Goal: Task Accomplishment & Management: Complete application form

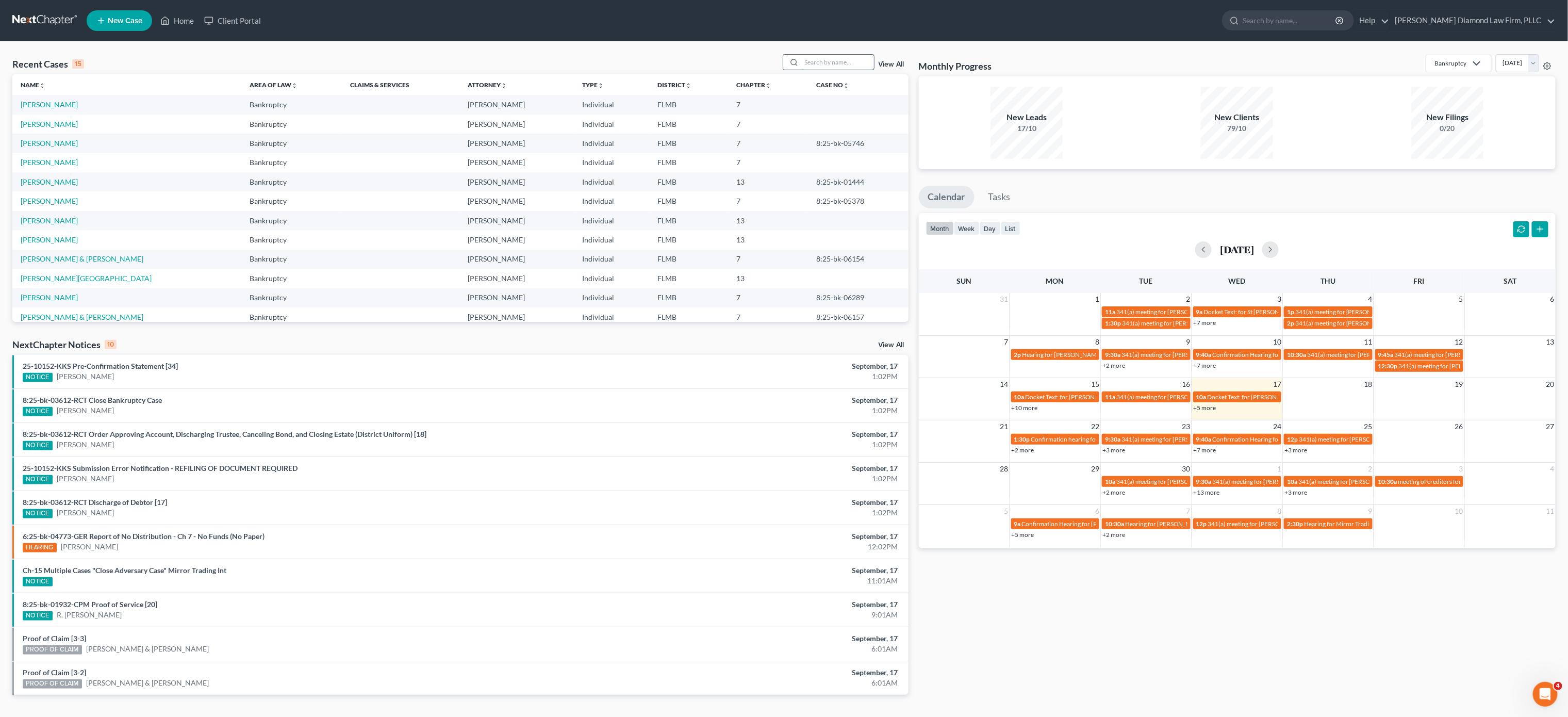
click at [829, 57] on input "search" at bounding box center [838, 62] width 72 height 15
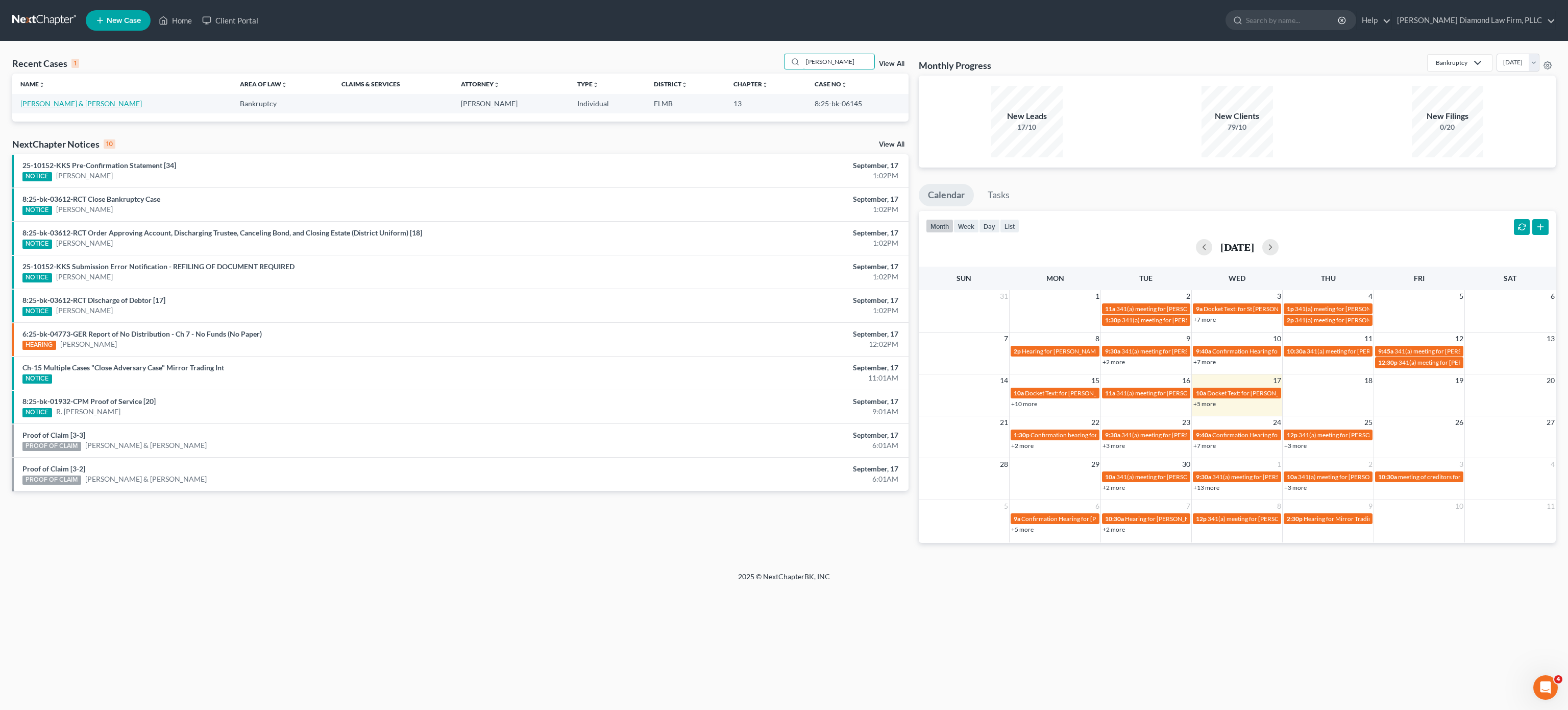
type input "[PERSON_NAME]"
click at [35, 104] on link "[PERSON_NAME] & [PERSON_NAME]" at bounding box center [81, 103] width 121 height 8
select select "5"
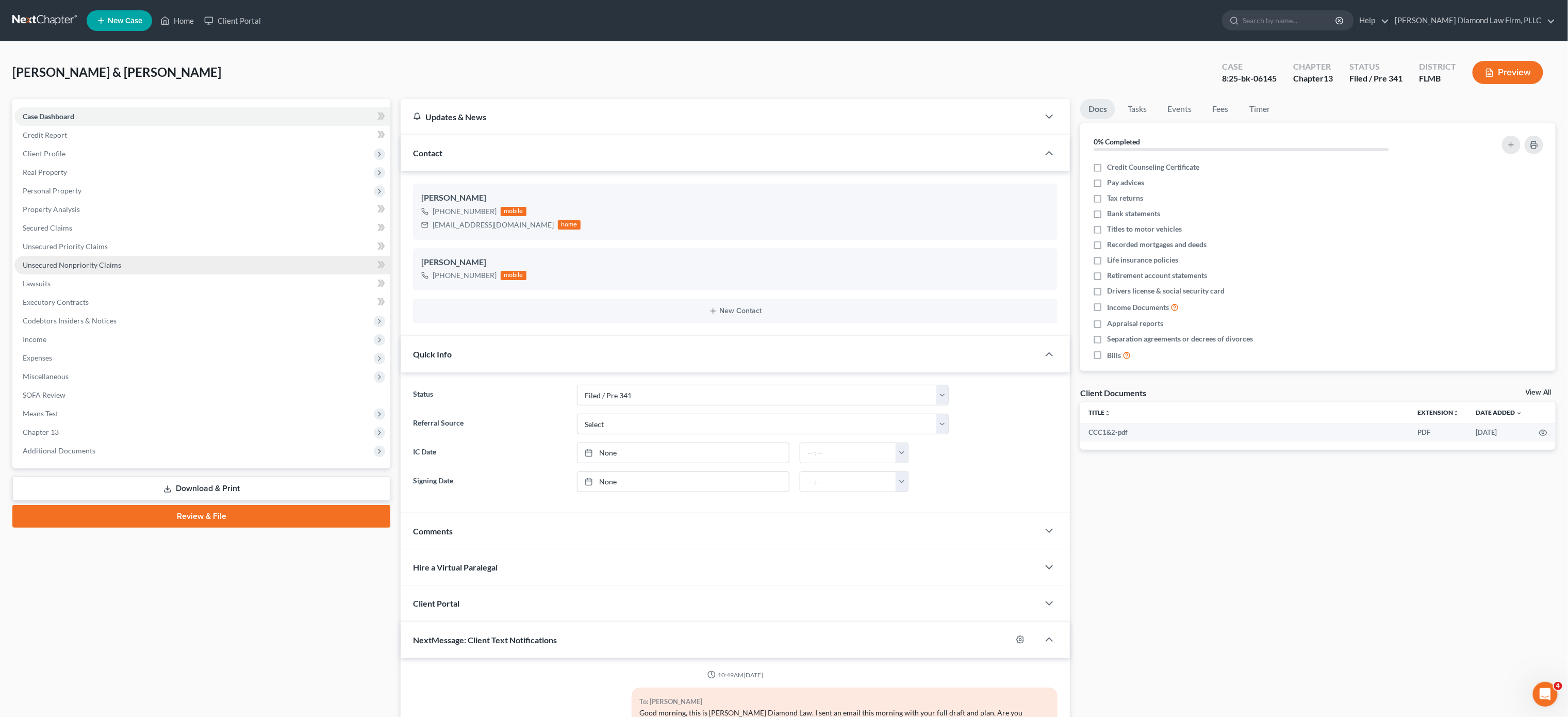
scroll to position [730, 0]
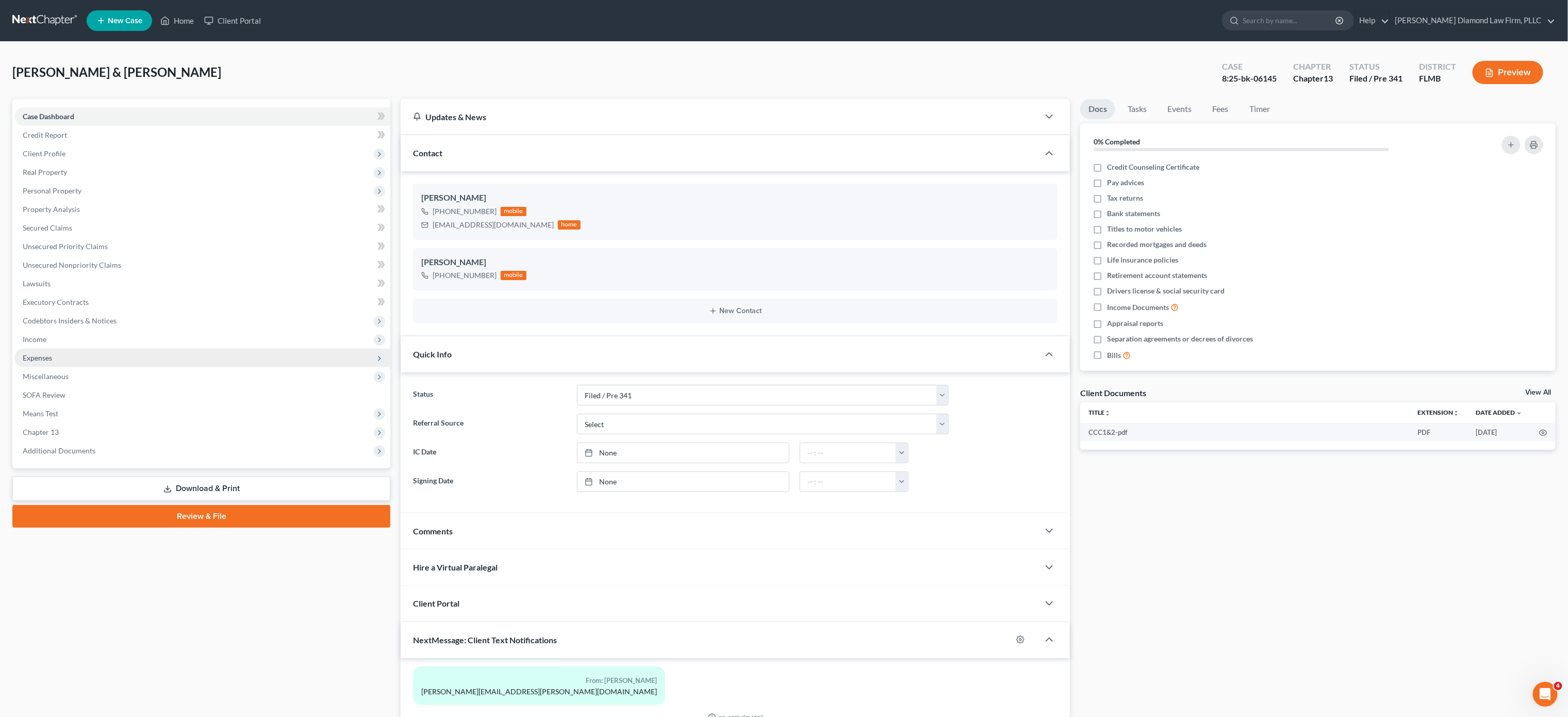
click at [42, 355] on span "Expenses" at bounding box center [37, 358] width 29 height 8
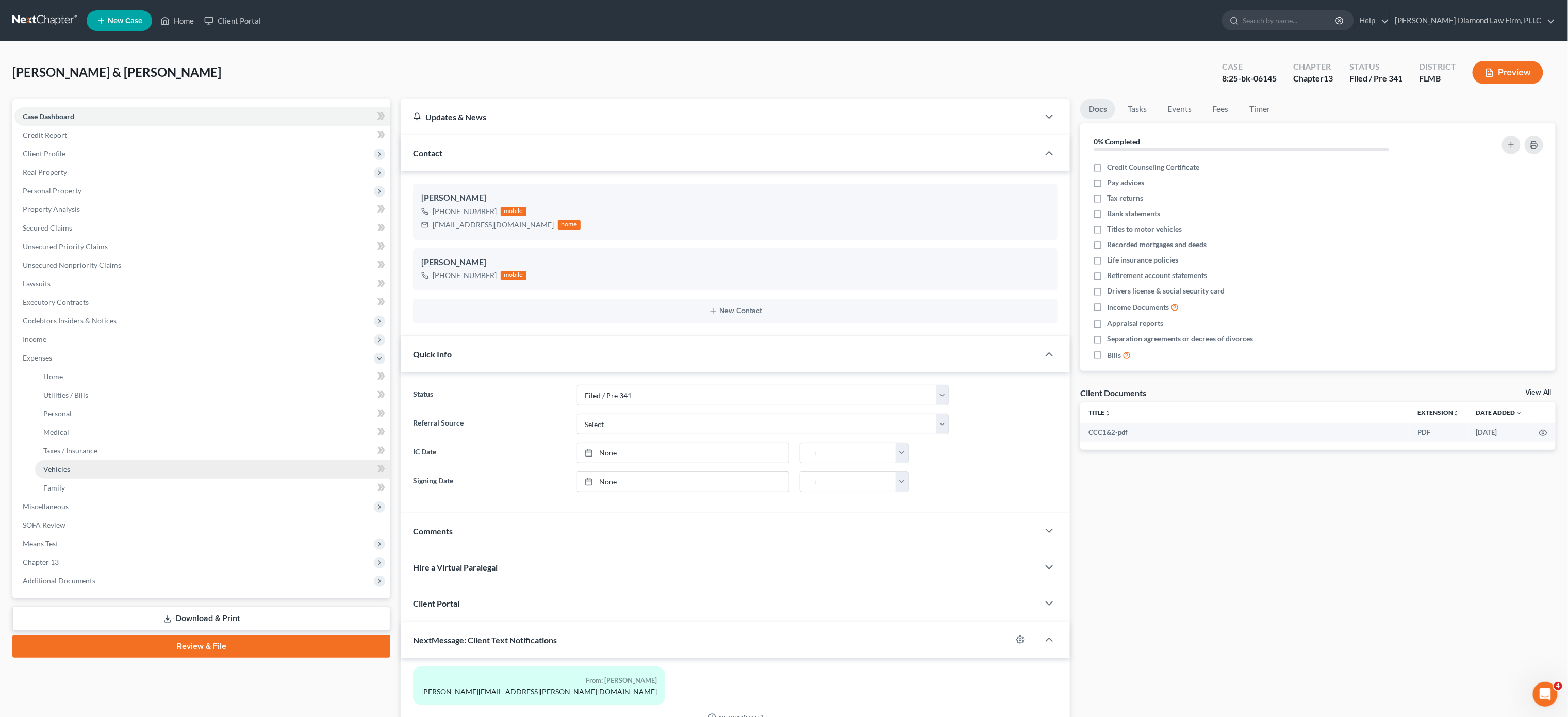
click at [91, 465] on link "Vehicles" at bounding box center [212, 469] width 355 height 18
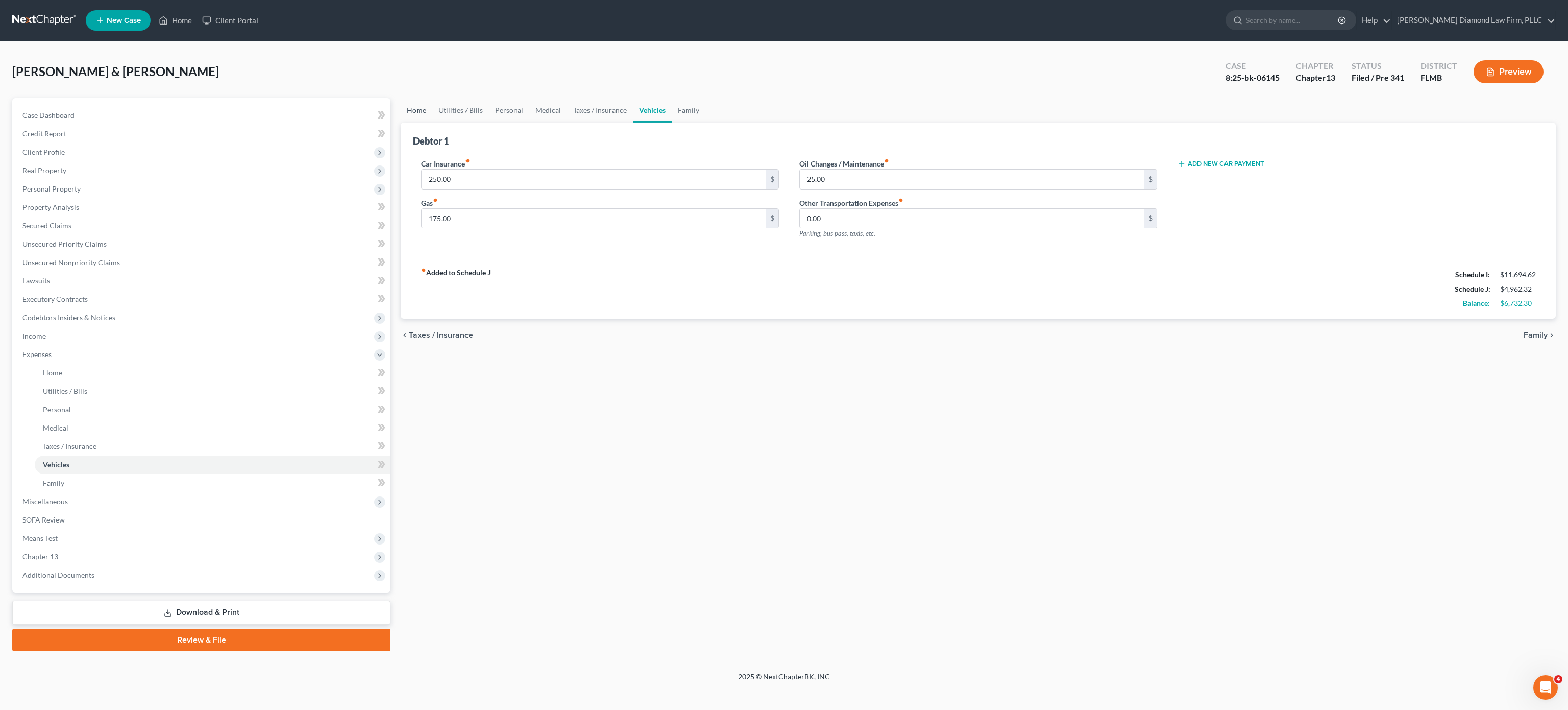
click at [414, 115] on link "Home" at bounding box center [416, 110] width 32 height 24
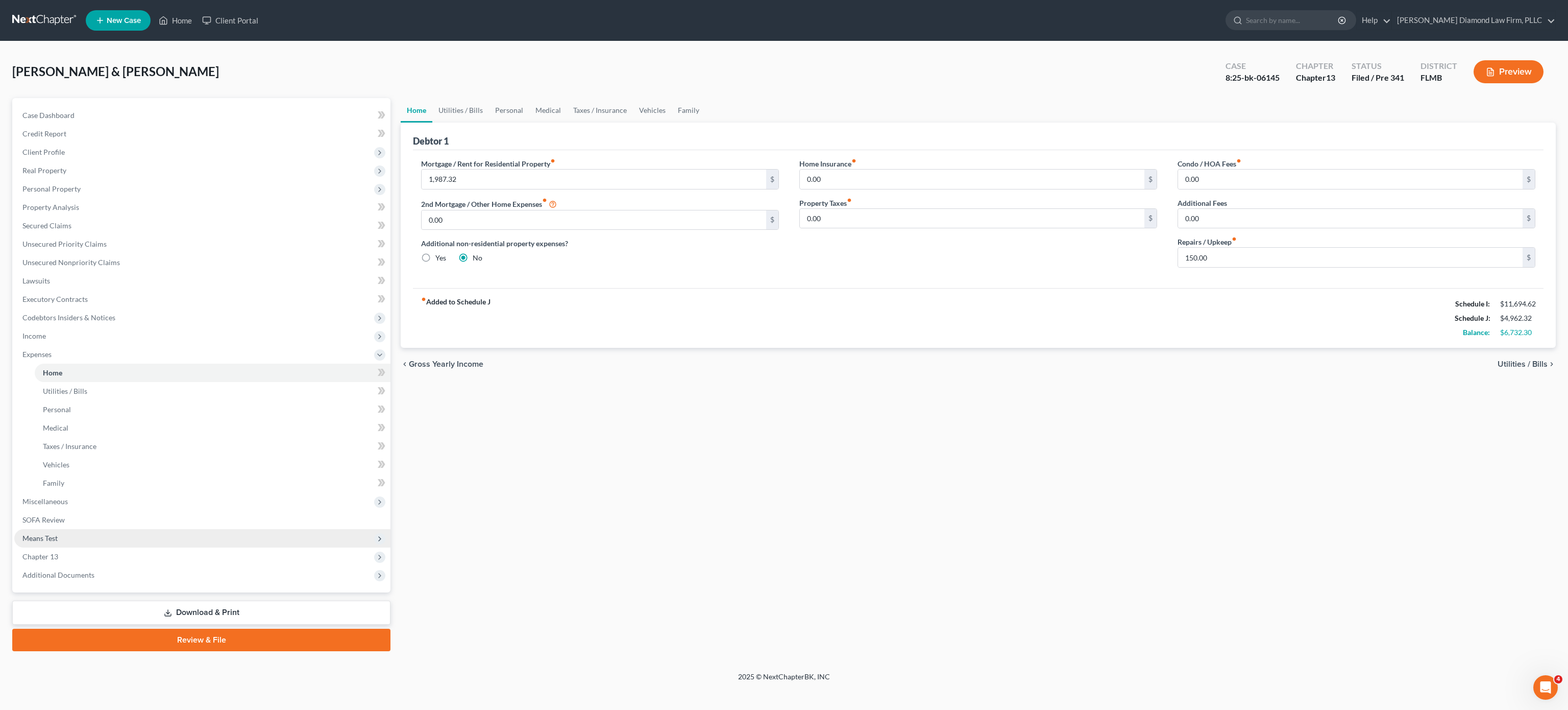
click at [83, 542] on span "Means Test" at bounding box center [202, 538] width 376 height 18
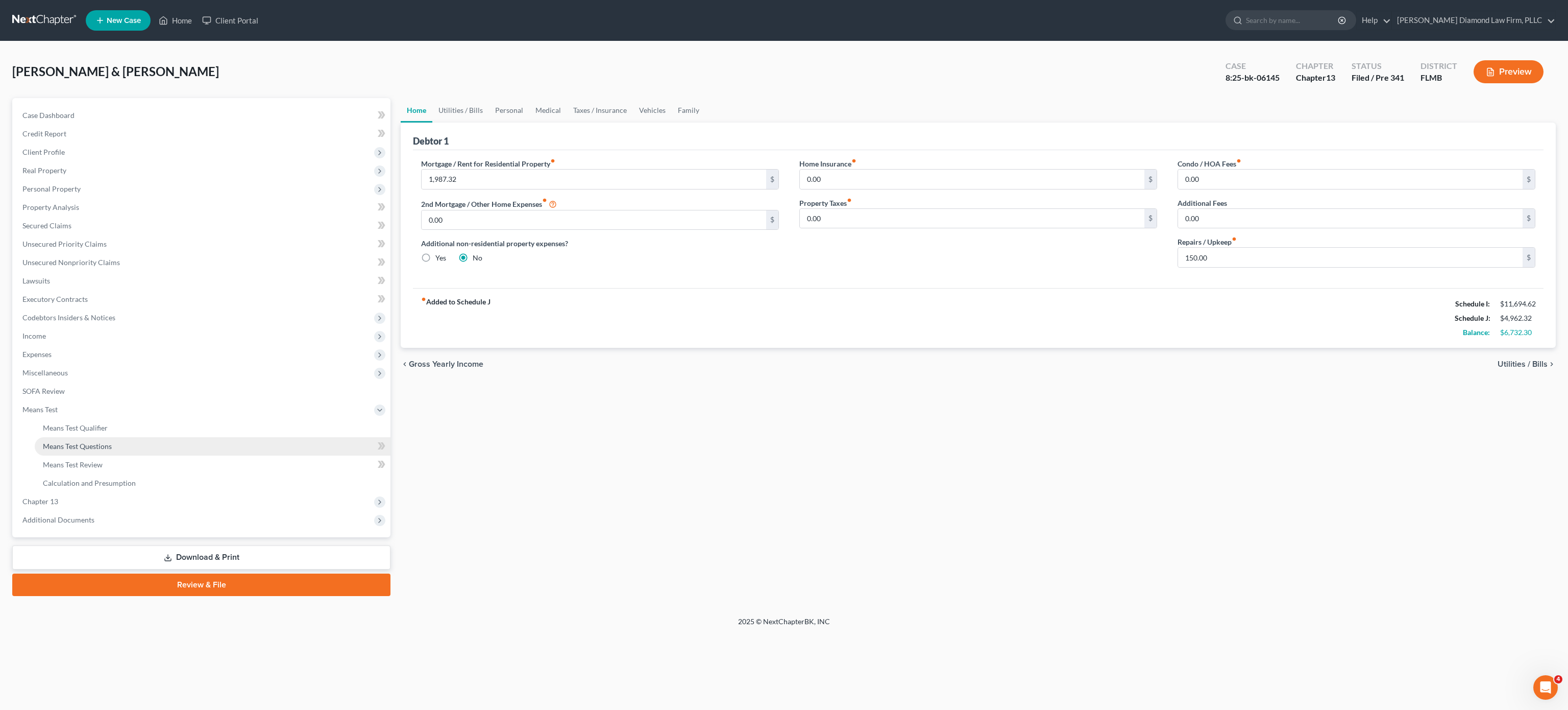
click at [93, 447] on span "Means Test Questions" at bounding box center [77, 446] width 69 height 8
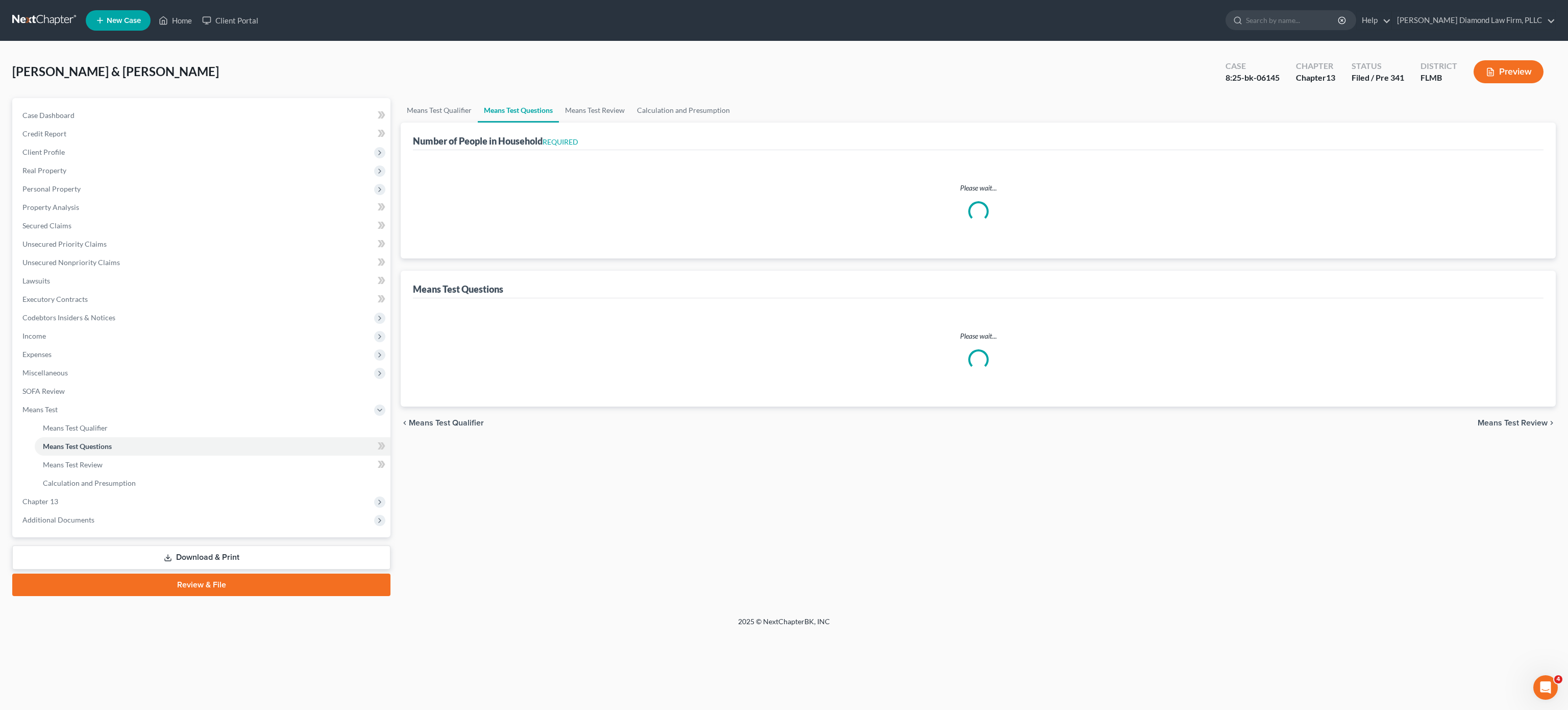
select select "0"
select select "60"
select select "2"
select select "5"
select select "0"
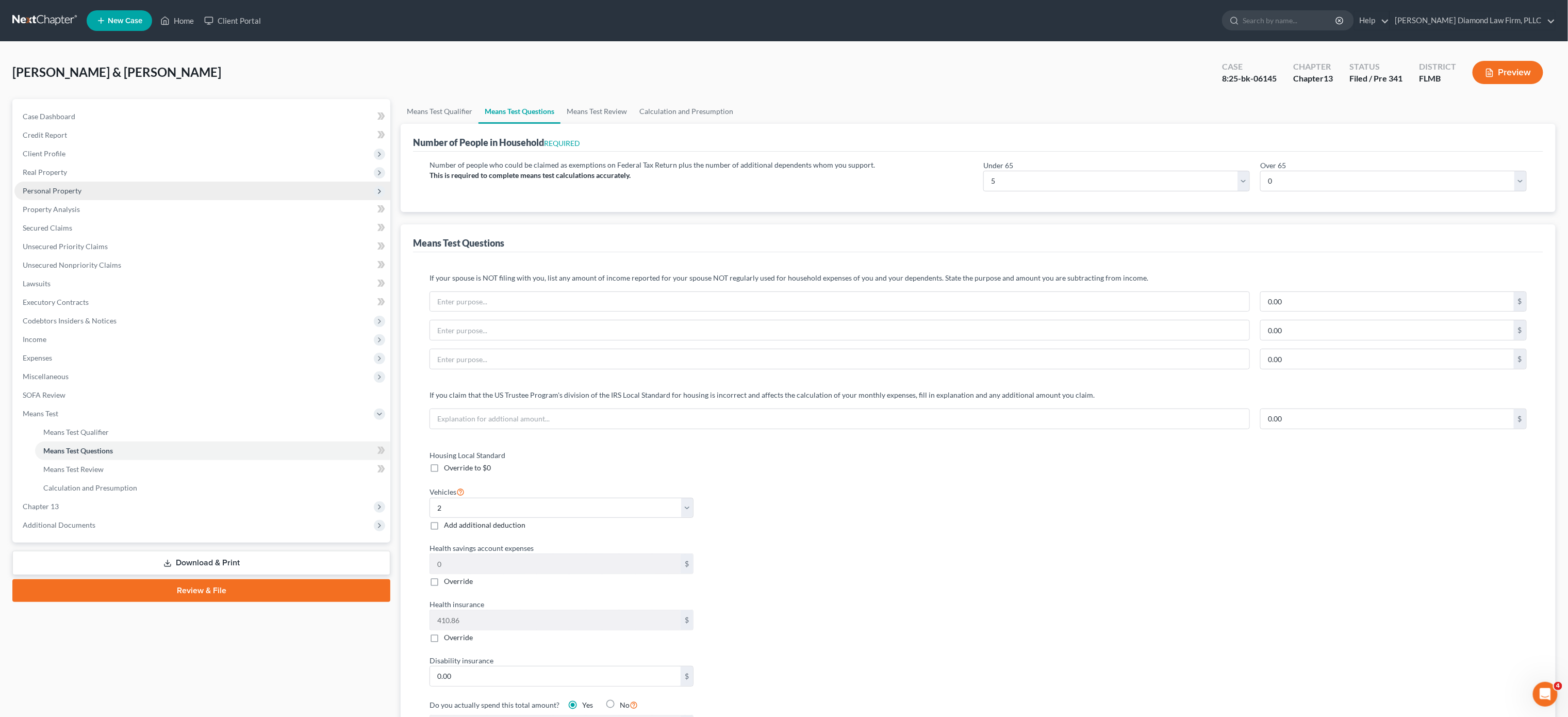
click at [98, 191] on span "Personal Property" at bounding box center [202, 191] width 376 height 18
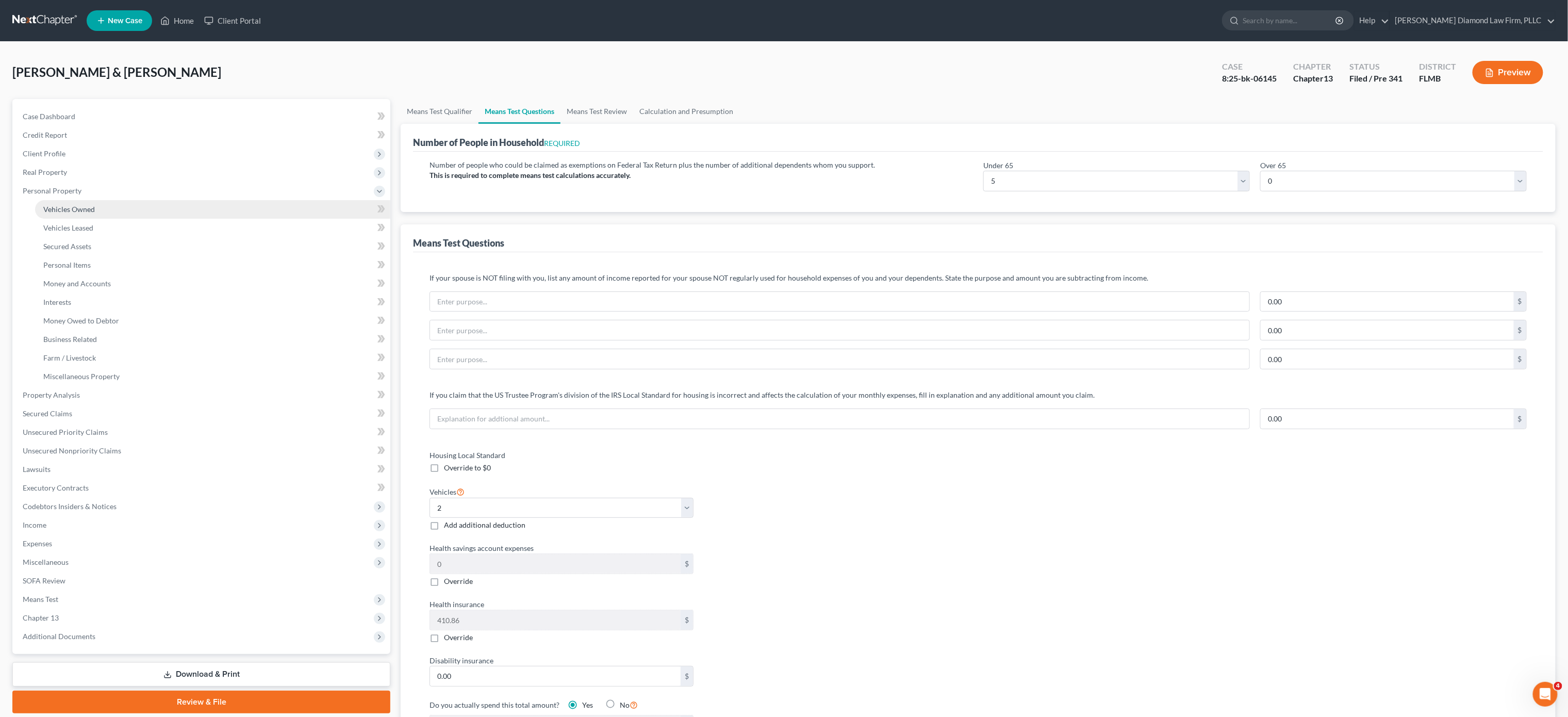
click at [107, 213] on link "Vehicles Owned" at bounding box center [212, 209] width 355 height 18
